Goal: Transaction & Acquisition: Purchase product/service

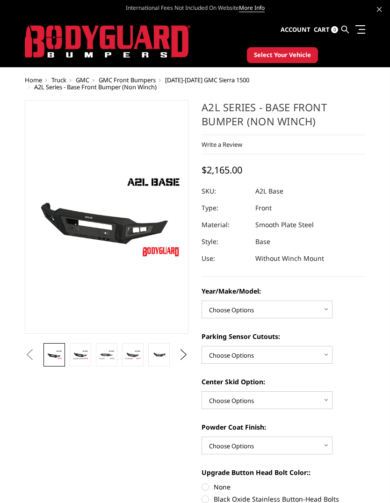
click at [65, 46] on img at bounding box center [108, 41] width 166 height 33
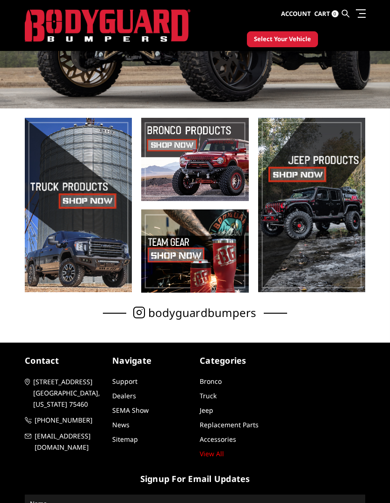
scroll to position [162, 0]
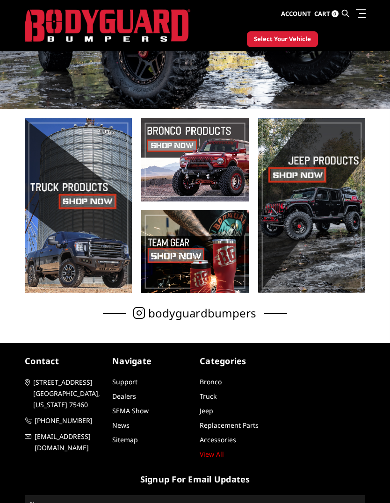
click at [297, 37] on span "Select Your Vehicle" at bounding box center [282, 39] width 57 height 9
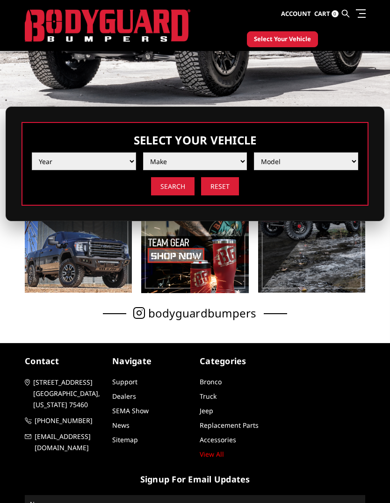
click at [126, 167] on select "Year 2025 2024 2023 2022 2021 2020 2019 2018 2017 2016 2015 2014 2013 2012 2011…" at bounding box center [84, 161] width 104 height 18
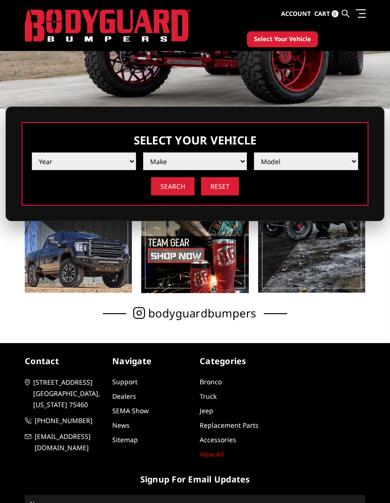
select select "yr_2011"
click at [241, 165] on select "Make Chevrolet Ford GMC Ram Toyota" at bounding box center [195, 161] width 104 height 18
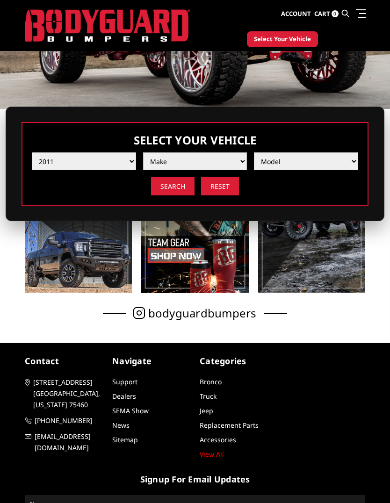
select select "mk_ford"
click at [350, 167] on select "Model F250 / F350 F450 F550" at bounding box center [306, 161] width 104 height 18
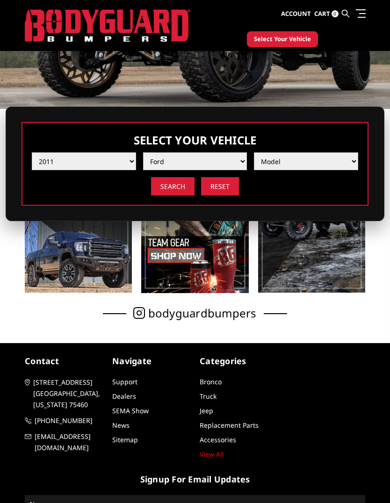
select select "md_f250-f350"
click at [170, 184] on input "Search" at bounding box center [172, 186] width 43 height 18
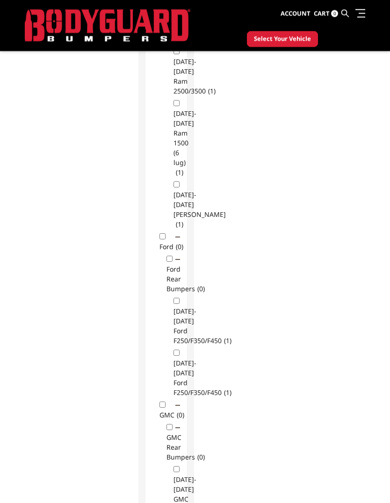
scroll to position [602, 0]
click at [163, 238] on input "Ford (0)" at bounding box center [162, 235] width 6 height 6
checkbox input "true"
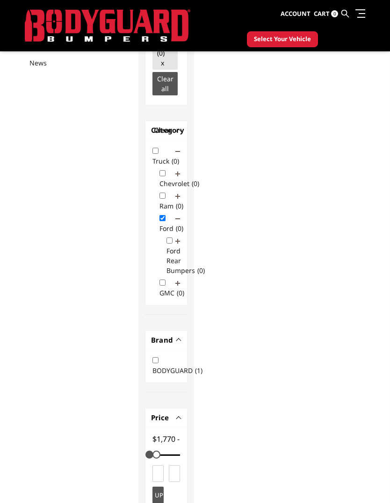
scroll to position [85, 0]
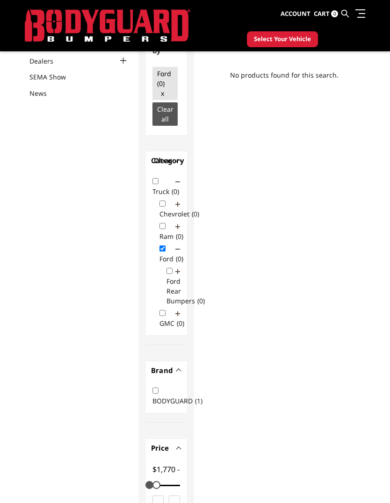
click at [303, 317] on div "Refine by Ford (0) x Clear all Category - Clear Truck (0) Chevrolet (0) Chevrol…" at bounding box center [249, 451] width 222 height 856
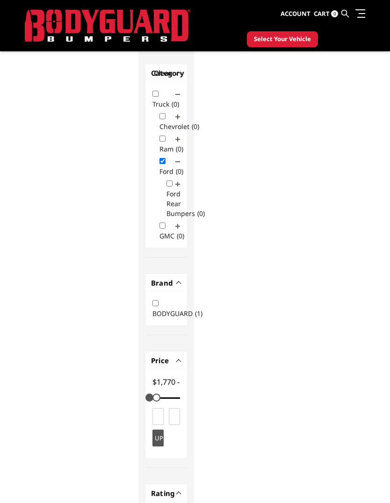
scroll to position [163, 0]
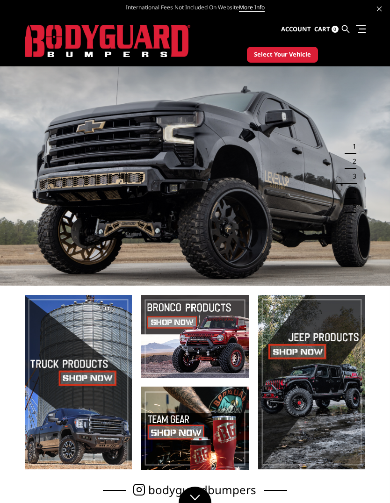
click at [379, 14] on div "International Fees Not Included On Website More Info" at bounding box center [195, 8] width 390 height 16
click at [381, 4] on link at bounding box center [379, 8] width 5 height 10
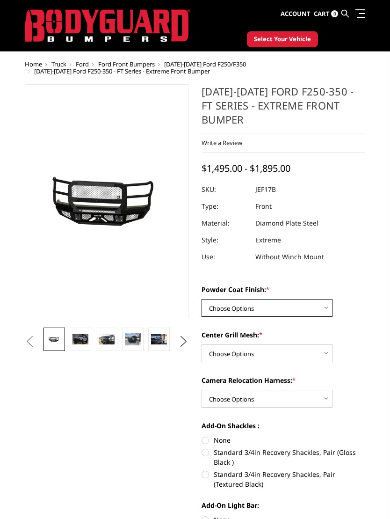
click at [322, 307] on select "Choose Options Bare Metal Gloss Black Powder Coat Textured Black Powder Coat" at bounding box center [267, 308] width 131 height 18
select select "3223"
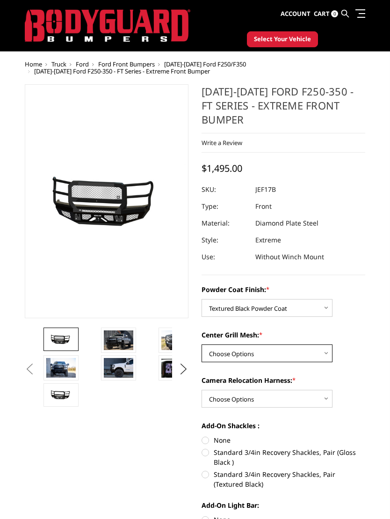
click at [327, 353] on select "Choose Options WITH Expanded Metal in Center Grill WITHOUT Expanded Metal in Ce…" at bounding box center [267, 353] width 131 height 18
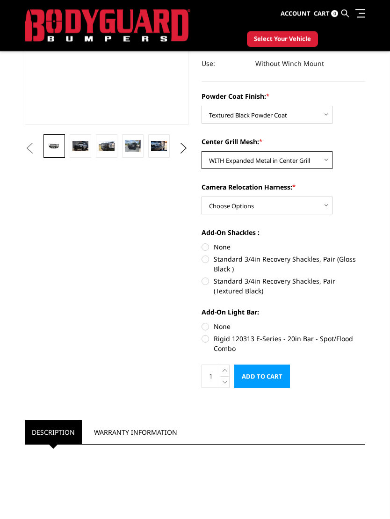
scroll to position [183, 0]
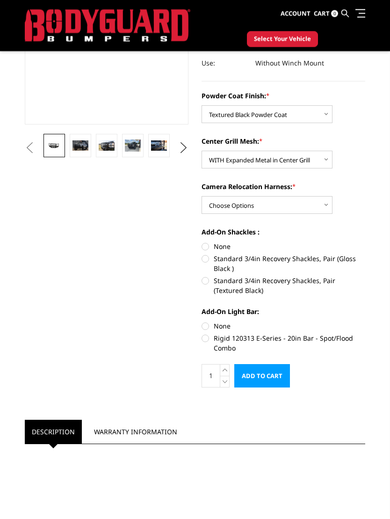
click at [83, 146] on img at bounding box center [80, 146] width 16 height 11
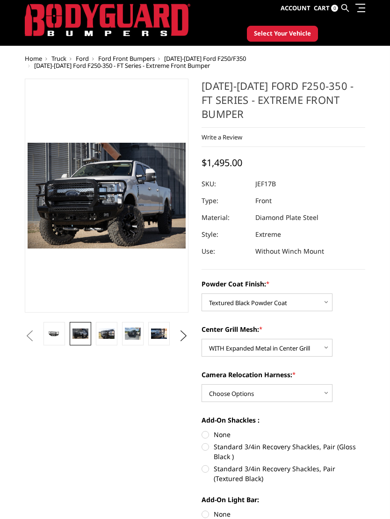
scroll to position [0, 0]
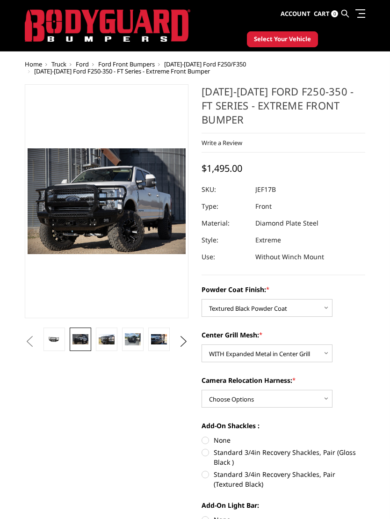
click at [327, 348] on select "Choose Options WITH Expanded Metal in Center Grill WITHOUT Expanded Metal in Ce…" at bounding box center [267, 353] width 131 height 18
select select "3225"
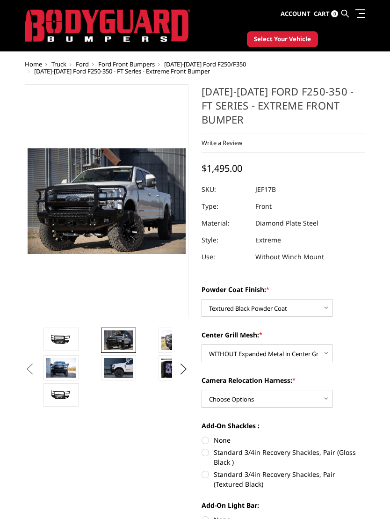
click at [123, 339] on img at bounding box center [118, 340] width 29 height 20
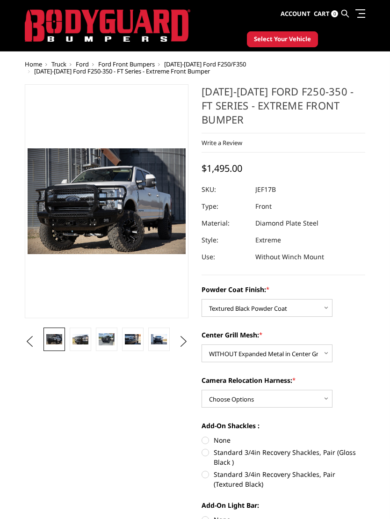
click at [79, 332] on link at bounding box center [81, 338] width 22 height 23
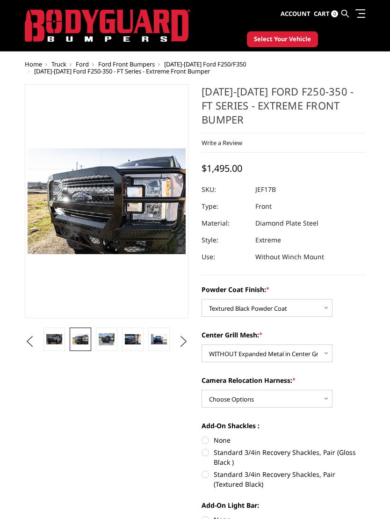
click at [108, 339] on img at bounding box center [107, 339] width 16 height 12
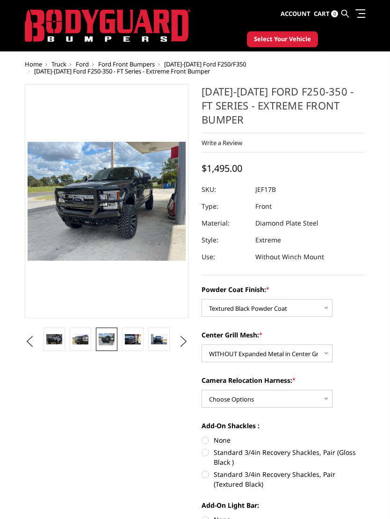
click at [130, 340] on img at bounding box center [133, 339] width 16 height 11
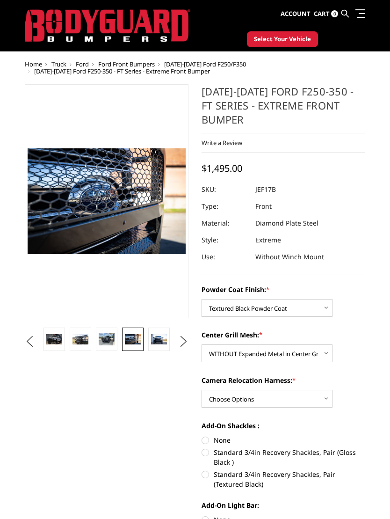
click at [160, 339] on img at bounding box center [159, 339] width 16 height 11
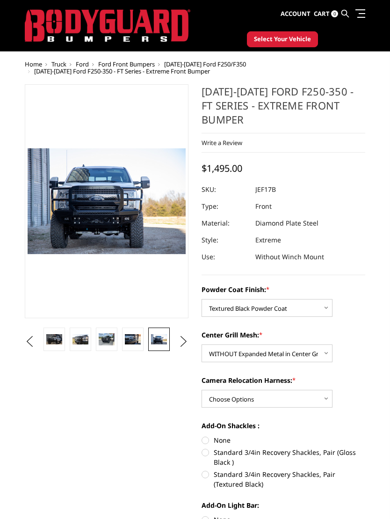
click at [191, 336] on button "Next" at bounding box center [184, 341] width 14 height 14
click at [167, 332] on link at bounding box center [159, 338] width 22 height 23
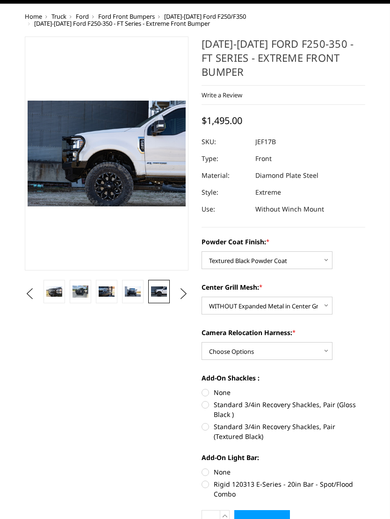
scroll to position [48, 0]
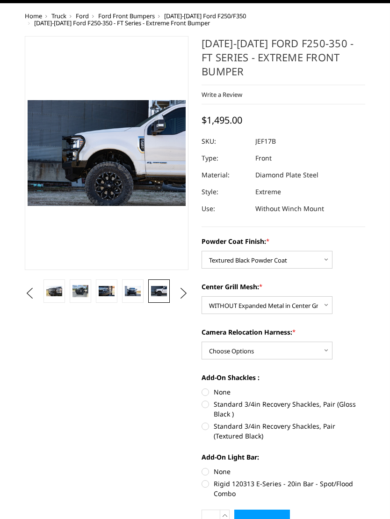
click at [280, 399] on label "Standard 3/4in Recovery Shackles, Pair (Gloss Black )" at bounding box center [284, 409] width 164 height 20
click at [365, 388] on input "Standard 3/4in Recovery Shackles, Pair (Gloss Black )" at bounding box center [365, 387] width 0 height 0
radio input "true"
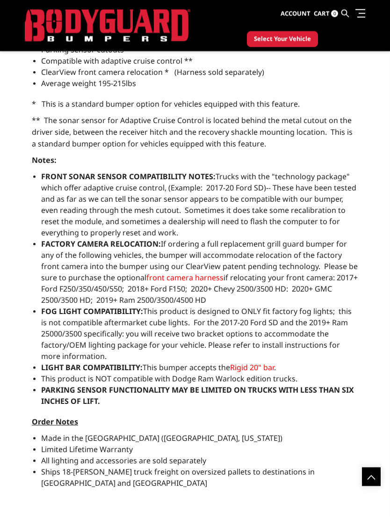
scroll to position [1170, 0]
click at [262, 362] on span "Rigid 20" bar" at bounding box center [252, 367] width 44 height 10
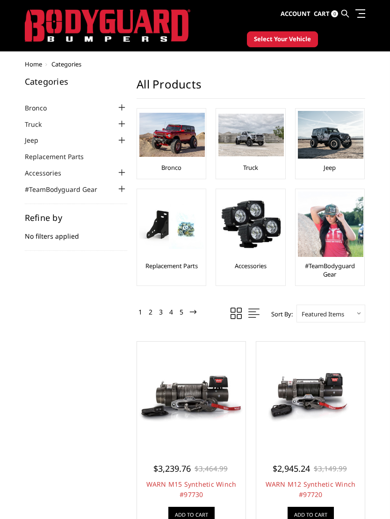
click at [33, 124] on link "Truck" at bounding box center [39, 124] width 29 height 10
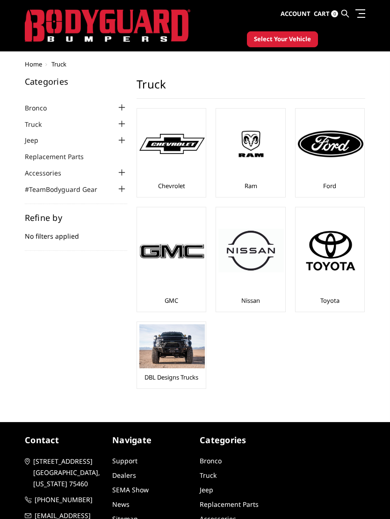
click at [329, 151] on img at bounding box center [330, 143] width 65 height 26
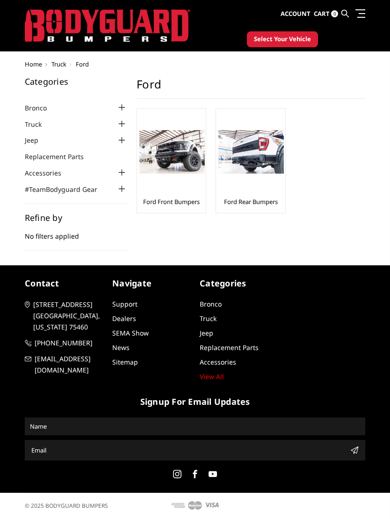
click at [183, 143] on img at bounding box center [171, 152] width 65 height 44
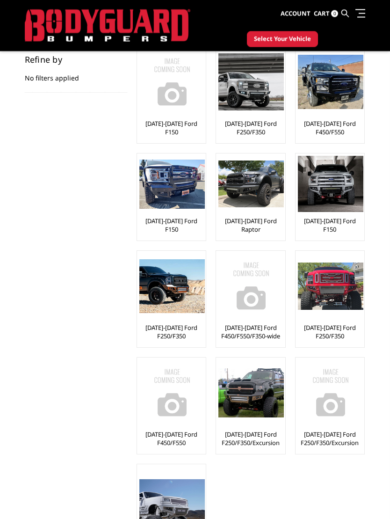
scroll to position [148, 0]
click at [169, 275] on img at bounding box center [171, 286] width 65 height 54
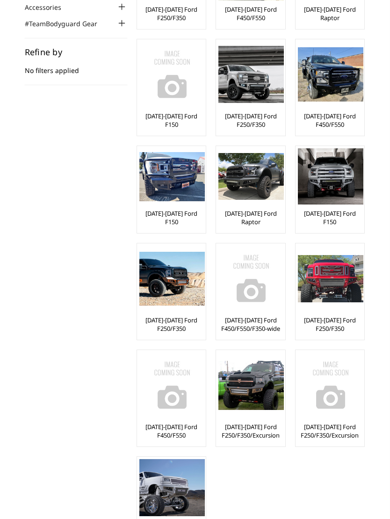
click at [252, 304] on img at bounding box center [250, 277] width 65 height 65
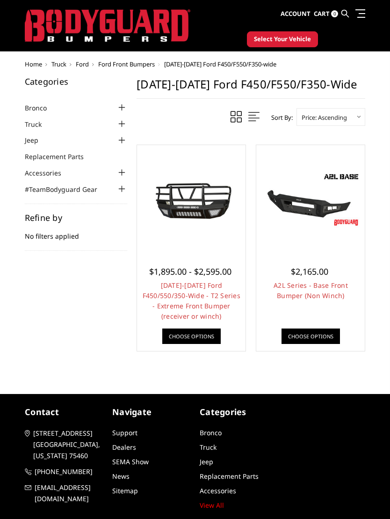
click at [193, 213] on img at bounding box center [191, 199] width 104 height 60
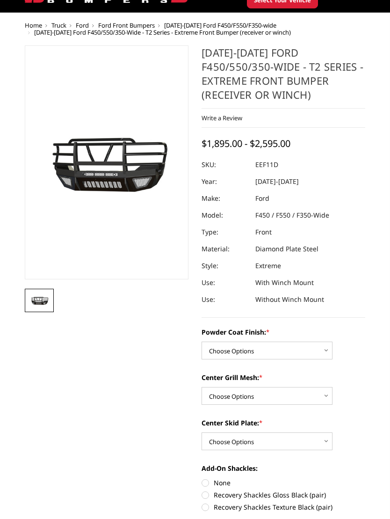
scroll to position [39, 0]
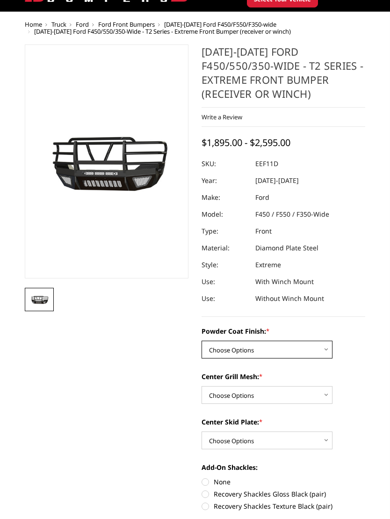
click at [331, 345] on select "Choose Options Bare Metal Gloss Black Powder Coat Texture Black Powder Coat" at bounding box center [267, 350] width 131 height 18
select select "4415"
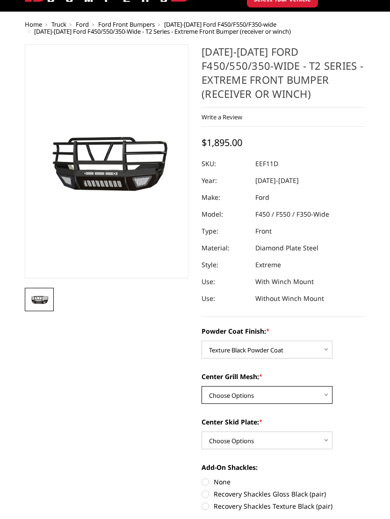
click at [332, 389] on select "Choose Options WITH Expanded Metal WITHOUT Expanded Metal" at bounding box center [267, 395] width 131 height 18
select select "4416"
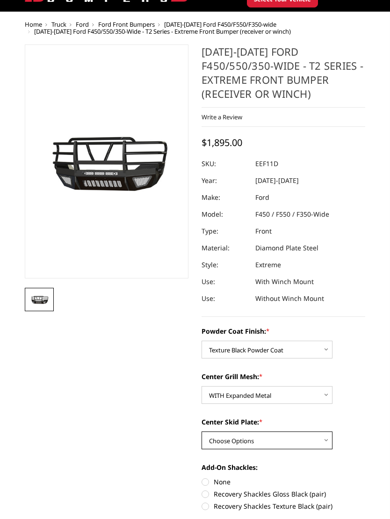
click at [327, 441] on select "Choose Options Standard Skid Plate (included) 2" Receiver Tube Winch Mount Skid…" at bounding box center [267, 440] width 131 height 18
select select "4410"
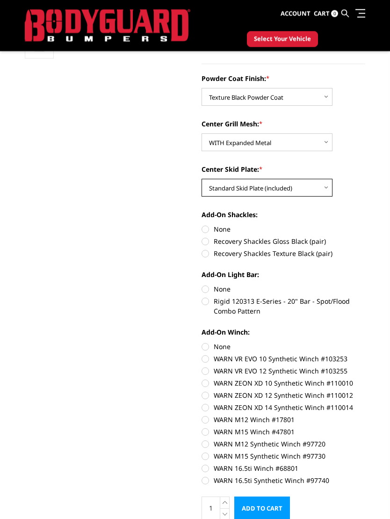
scroll to position [283, 0]
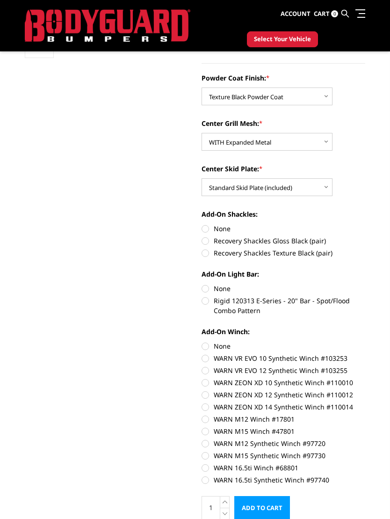
click at [202, 245] on label "Recovery Shackles Gloss Black (pair)" at bounding box center [284, 241] width 164 height 10
click at [365, 224] on input "Recovery Shackles Gloss Black (pair)" at bounding box center [365, 223] width 0 height 0
radio input "true"
click at [202, 291] on label "None" at bounding box center [284, 288] width 164 height 10
click at [202, 284] on input "None" at bounding box center [202, 283] width 0 height 0
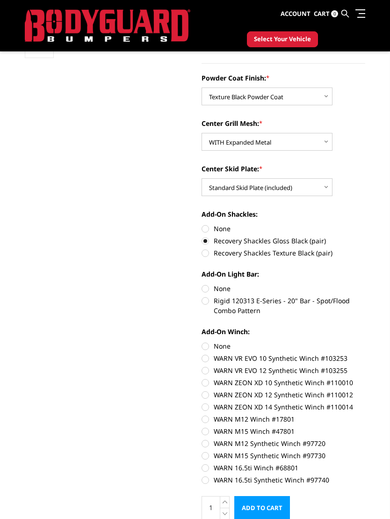
radio input "true"
click at [202, 348] on label "None" at bounding box center [284, 346] width 164 height 10
click at [202, 341] on input "None" at bounding box center [202, 341] width 0 height 0
radio input "true"
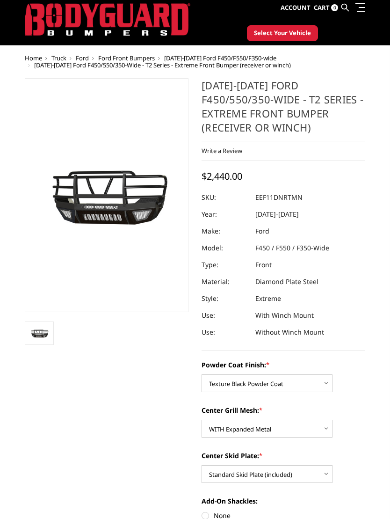
scroll to position [0, 0]
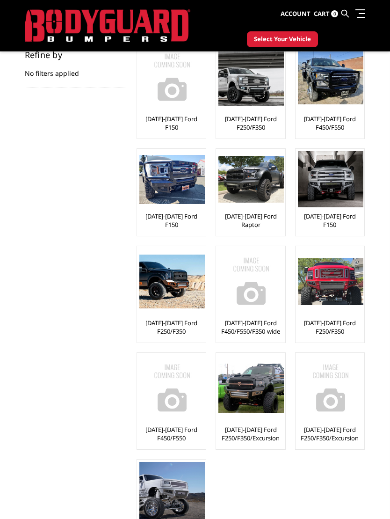
scroll to position [152, 0]
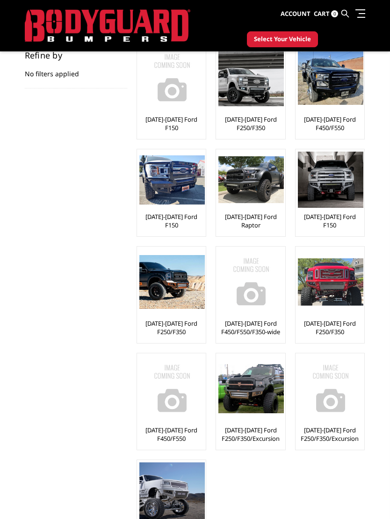
click at [161, 282] on img at bounding box center [171, 282] width 65 height 54
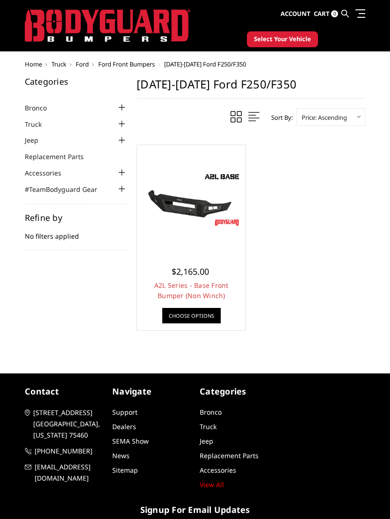
click at [216, 311] on link "Choose Options" at bounding box center [191, 315] width 58 height 15
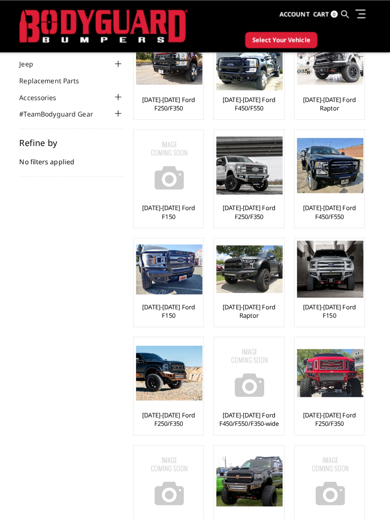
scroll to position [67, 0]
click at [324, 274] on img at bounding box center [330, 265] width 65 height 57
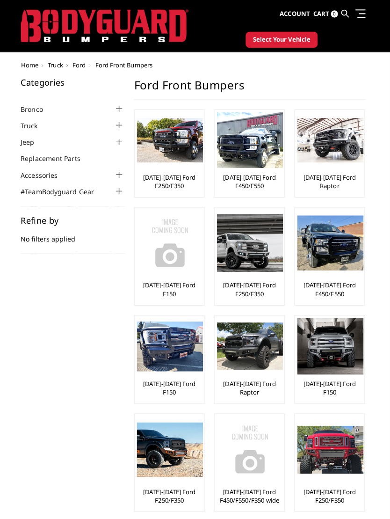
click at [85, 66] on span "Ford" at bounding box center [82, 64] width 13 height 8
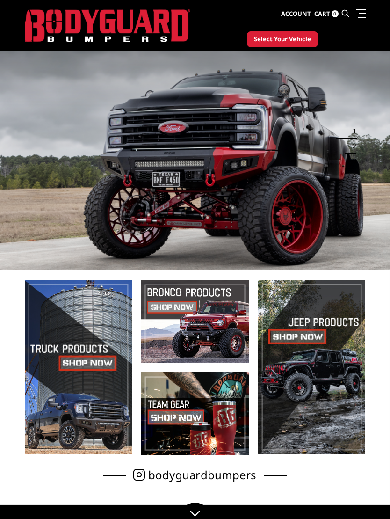
click at [64, 360] on span at bounding box center [78, 367] width 107 height 174
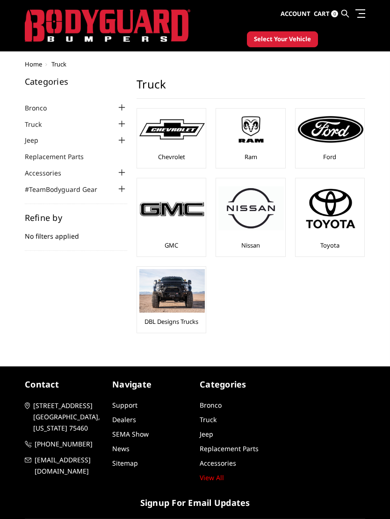
click at [338, 140] on img at bounding box center [330, 129] width 65 height 26
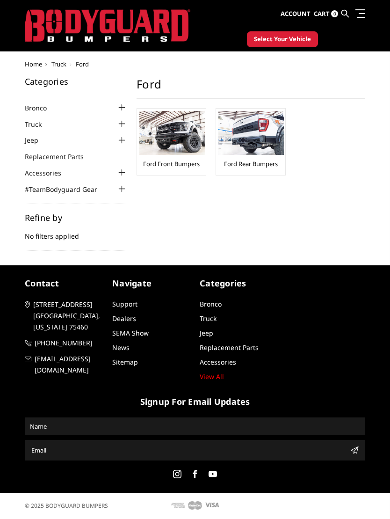
click at [173, 140] on img at bounding box center [171, 133] width 65 height 44
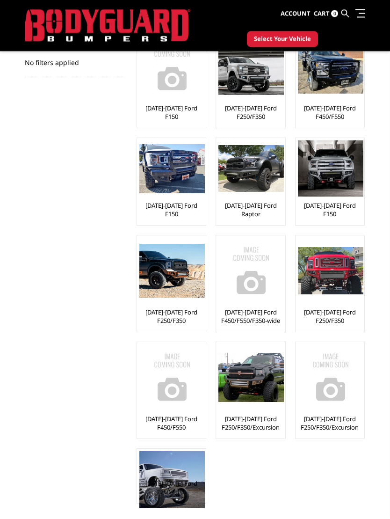
scroll to position [164, 0]
click at [169, 264] on img at bounding box center [171, 271] width 65 height 54
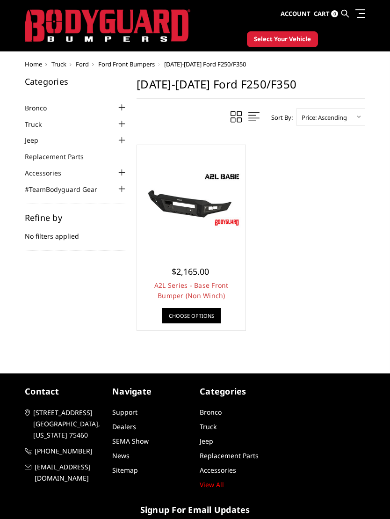
click at [195, 309] on link "Choose Options" at bounding box center [191, 315] width 58 height 15
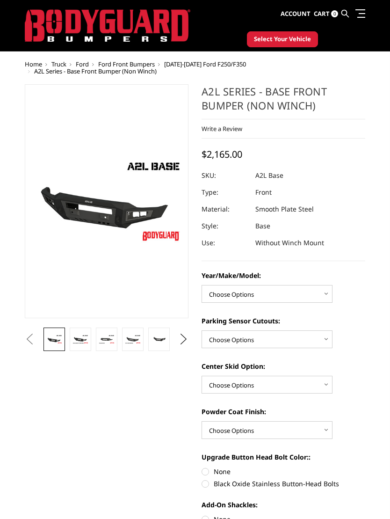
click at [84, 337] on img at bounding box center [80, 338] width 16 height 9
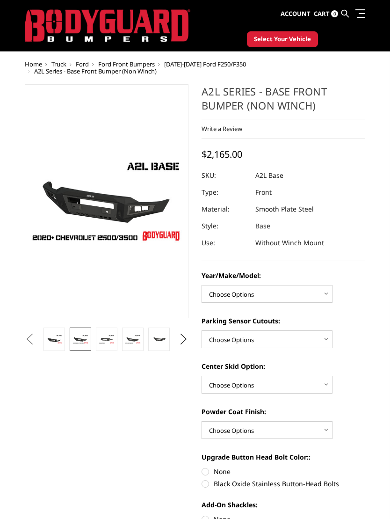
click at [328, 287] on select "Choose Options Chevrolet 15-19 2500/3500 Chevrolet 19-21 1500 Chevrolet 15-20 […" at bounding box center [267, 294] width 131 height 18
select select "4336"
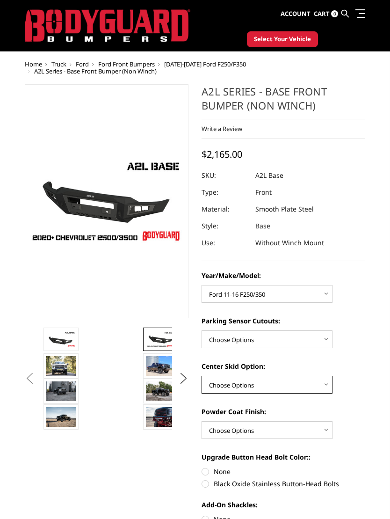
click at [325, 386] on select "Choose Options Single Light Bar Cutout" at bounding box center [267, 384] width 131 height 18
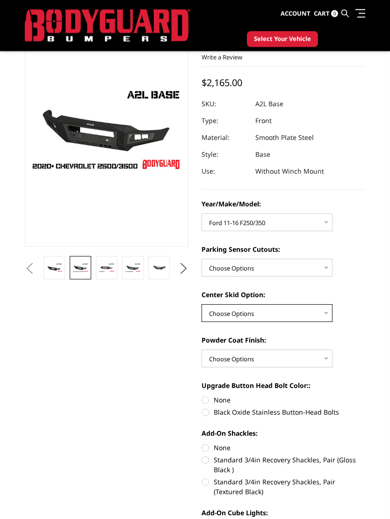
scroll to position [49, 0]
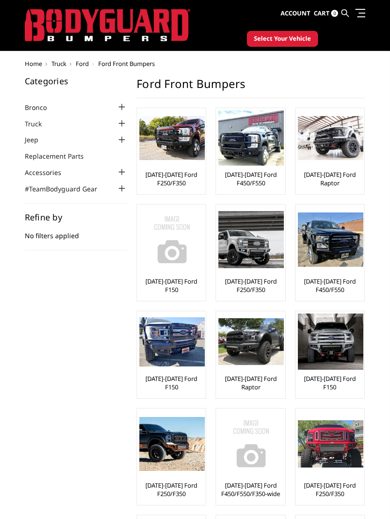
click at [251, 243] on img at bounding box center [250, 239] width 65 height 57
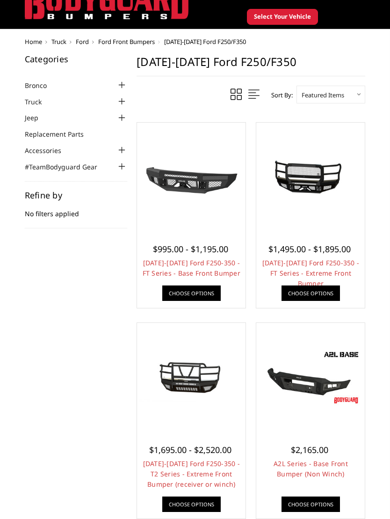
scroll to position [6, 0]
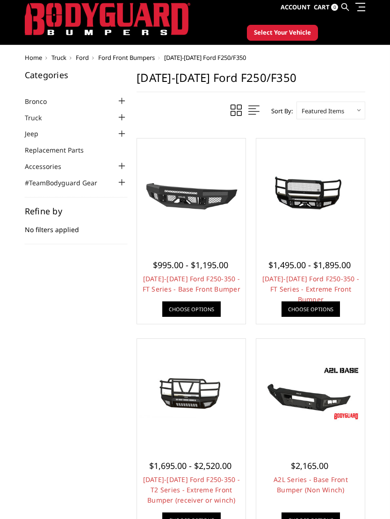
click at [313, 310] on link "Choose Options" at bounding box center [310, 309] width 58 height 15
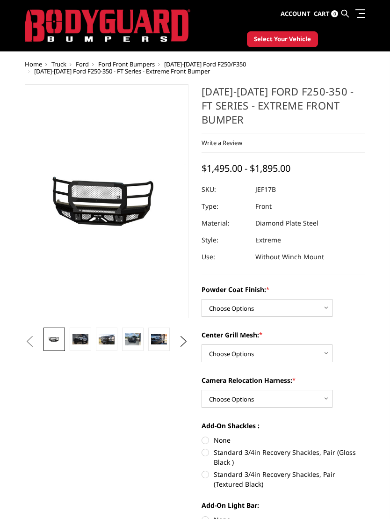
click at [90, 335] on link at bounding box center [81, 338] width 22 height 23
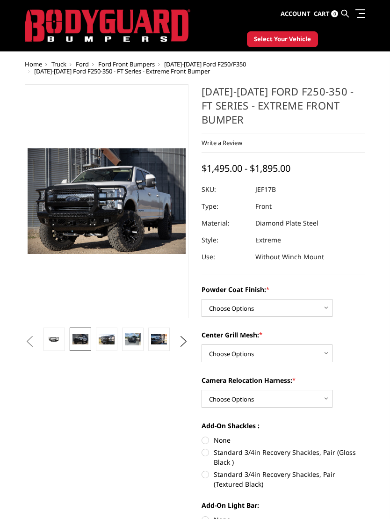
click at [110, 342] on img at bounding box center [107, 339] width 16 height 11
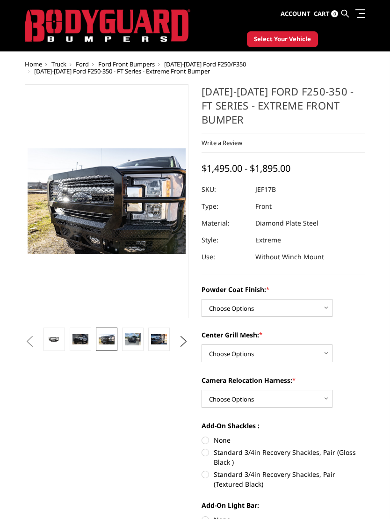
click at [130, 339] on img at bounding box center [133, 339] width 16 height 12
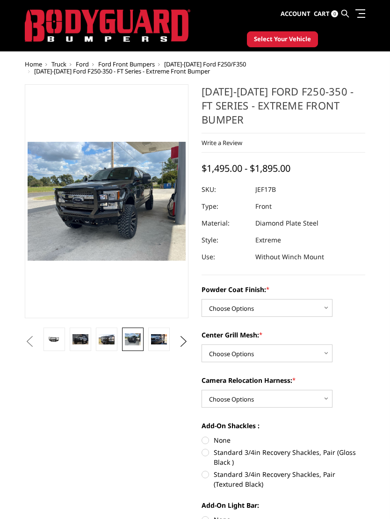
click at [158, 338] on img at bounding box center [159, 339] width 16 height 11
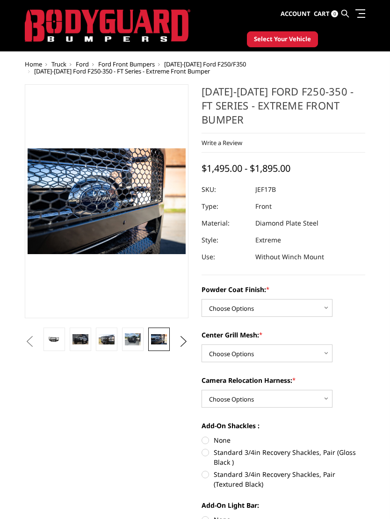
click at [187, 344] on button "Next" at bounding box center [184, 341] width 14 height 14
click at [163, 339] on img at bounding box center [159, 339] width 16 height 11
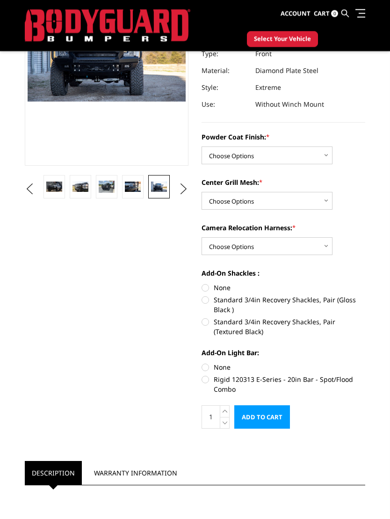
scroll to position [142, 0]
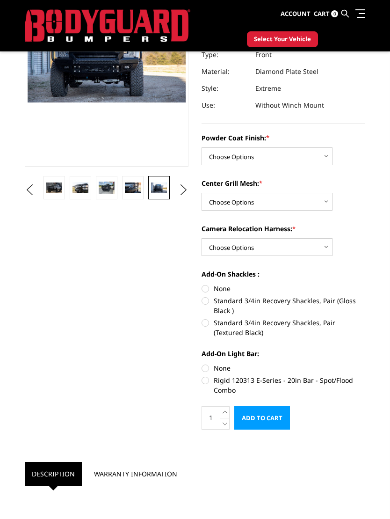
click at [331, 194] on select "Choose Options WITH Expanded Metal in Center Grill WITHOUT Expanded Metal in Ce…" at bounding box center [267, 202] width 131 height 18
select select "3224"
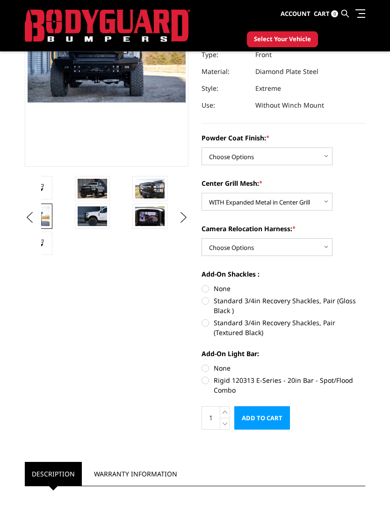
click at [93, 194] on img at bounding box center [92, 189] width 29 height 20
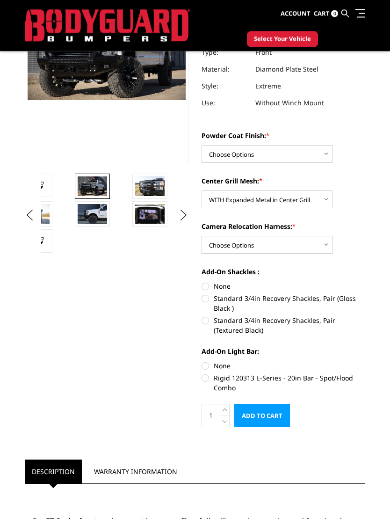
scroll to position [144, 0]
click at [326, 156] on select "Choose Options Bare Metal Gloss Black Powder Coat Textured Black Powder Coat" at bounding box center [267, 154] width 131 height 18
click at [329, 150] on select "Choose Options Bare Metal Gloss Black Powder Coat Textured Black Powder Coat" at bounding box center [267, 154] width 131 height 18
select select "3222"
click at [214, 298] on label "Standard 3/4in Recovery Shackles, Pair (Gloss Black )" at bounding box center [284, 303] width 164 height 20
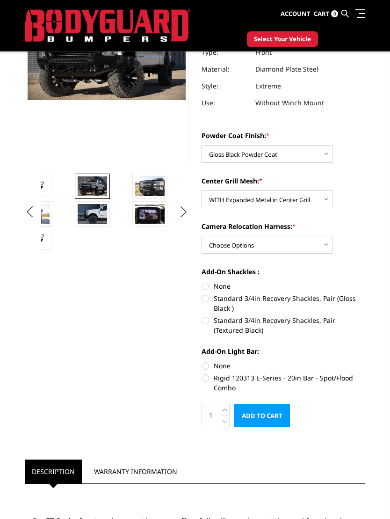
click at [365, 281] on input "Standard 3/4in Recovery Shackles, Pair (Gloss Black )" at bounding box center [365, 281] width 0 height 0
radio input "true"
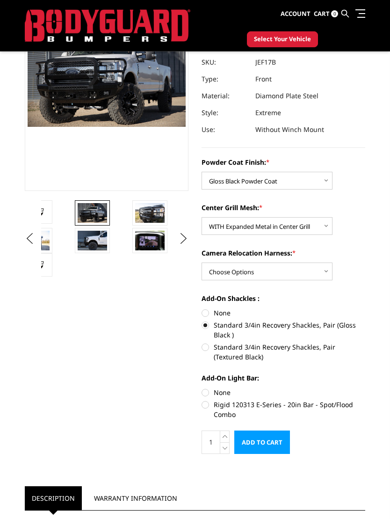
scroll to position [108, 0]
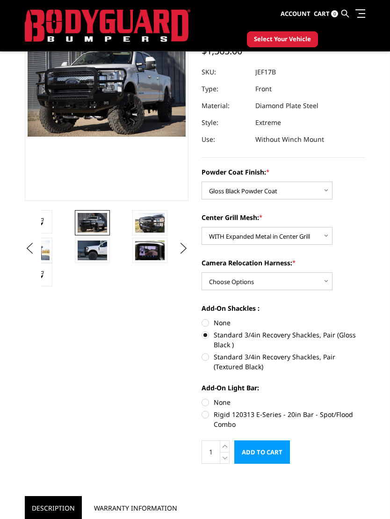
click at [249, 455] on input "Add to Cart" at bounding box center [262, 451] width 56 height 23
click at [266, 448] on input "Add to Cart" at bounding box center [262, 451] width 56 height 23
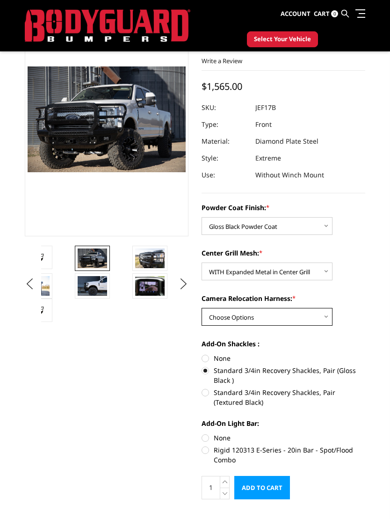
scroll to position [72, 0]
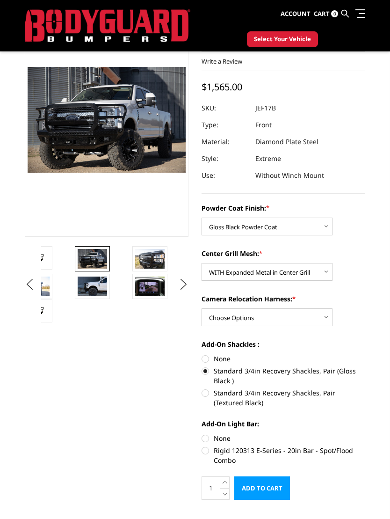
click at [153, 285] on img at bounding box center [149, 286] width 29 height 20
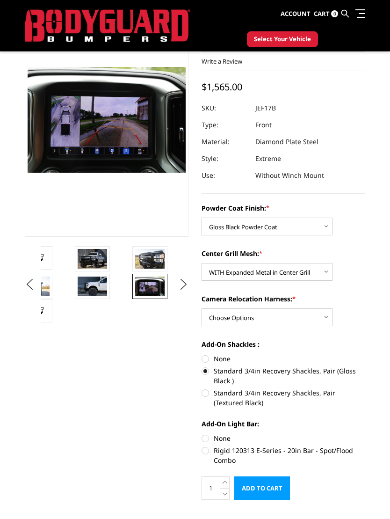
click at [96, 290] on img at bounding box center [92, 286] width 29 height 20
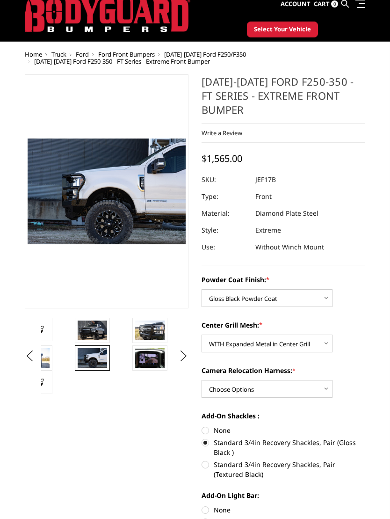
scroll to position [0, 0]
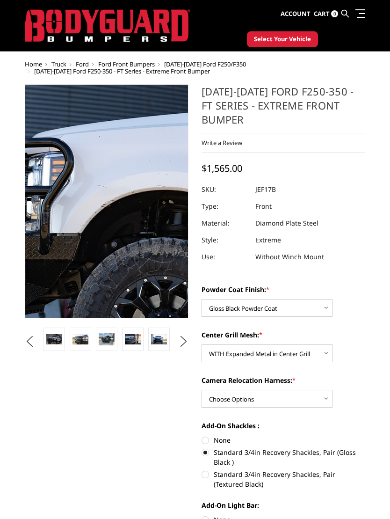
click at [89, 195] on img at bounding box center [154, 205] width 598 height 399
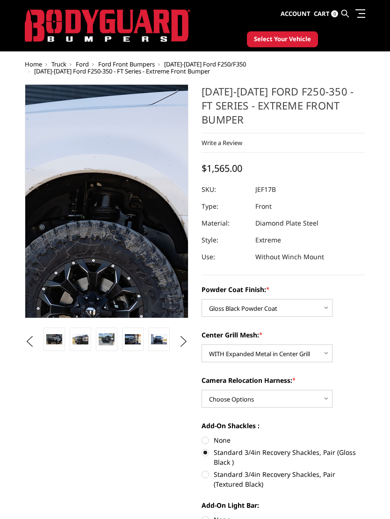
click at [116, 220] on img at bounding box center [82, 188] width 598 height 399
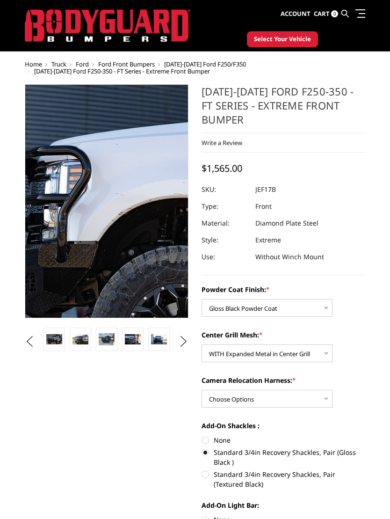
click at [82, 184] on img at bounding box center [171, 213] width 598 height 399
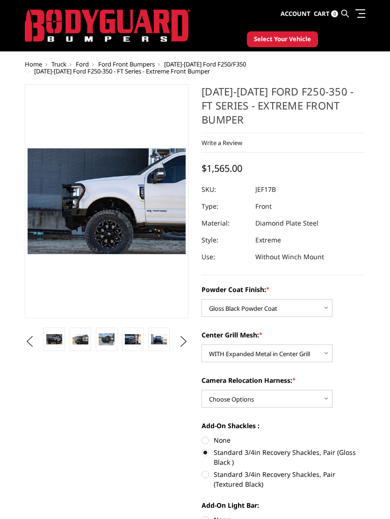
click at [36, 340] on button "Previous" at bounding box center [29, 341] width 14 height 14
click at [28, 343] on button "Previous" at bounding box center [29, 341] width 14 height 14
click at [108, 337] on img at bounding box center [107, 339] width 16 height 11
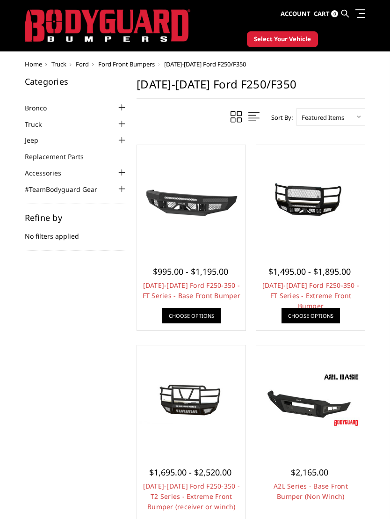
click at [118, 170] on div at bounding box center [121, 172] width 11 height 11
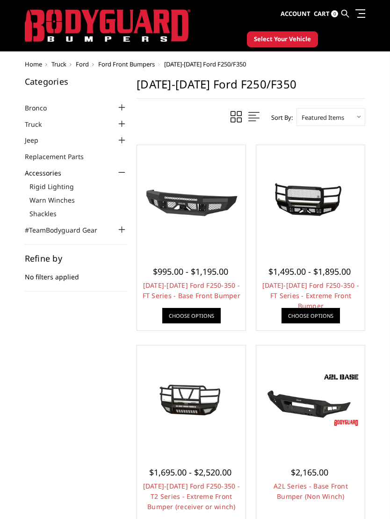
click at [42, 209] on link "Shackles" at bounding box center [78, 214] width 98 height 10
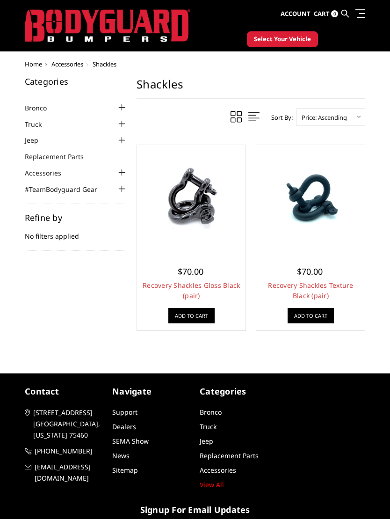
click at [364, 52] on body "International Fees Not Included On Website More Info Home shop all Bronco [DATE…" at bounding box center [195, 313] width 390 height 627
